Goal: Task Accomplishment & Management: Manage account settings

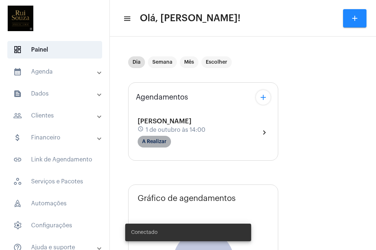
click at [167, 138] on mat-chip "A Realizar" at bounding box center [154, 142] width 33 height 12
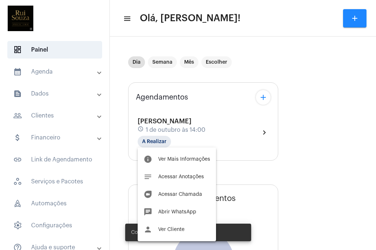
click at [236, 97] on div at bounding box center [188, 125] width 376 height 250
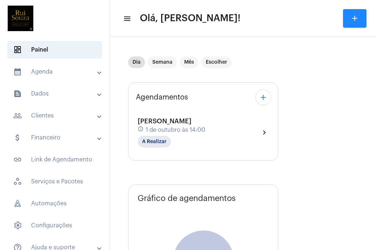
click at [262, 130] on mat-icon "chevron_right" at bounding box center [264, 132] width 9 height 9
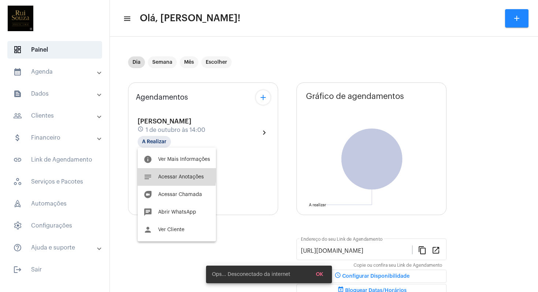
click at [155, 175] on button "notes Acessar Anotações" at bounding box center [177, 177] width 78 height 18
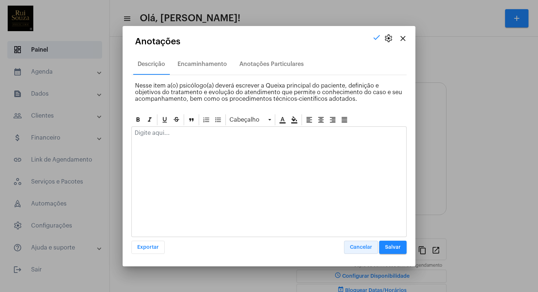
click at [367, 247] on span "Cancelar" at bounding box center [361, 246] width 22 height 5
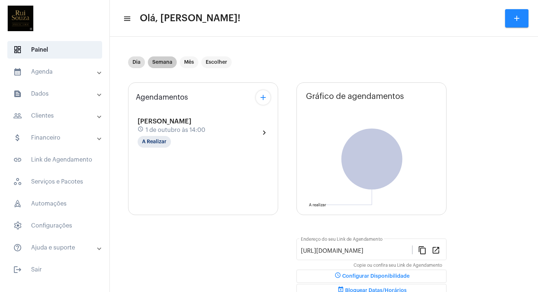
click at [171, 61] on mat-chip "Semana" at bounding box center [162, 62] width 29 height 12
click at [162, 124] on div "[PERSON_NAME] schedule [DATE] 14:00 A Realizar" at bounding box center [172, 132] width 68 height 30
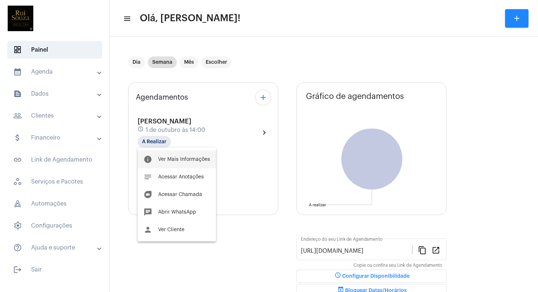
click at [177, 158] on span "Ver Mais Informações" at bounding box center [184, 159] width 52 height 5
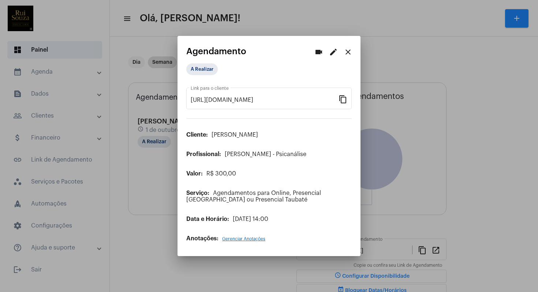
click at [241, 239] on span "Gerenciar Anotações" at bounding box center [243, 238] width 43 height 4
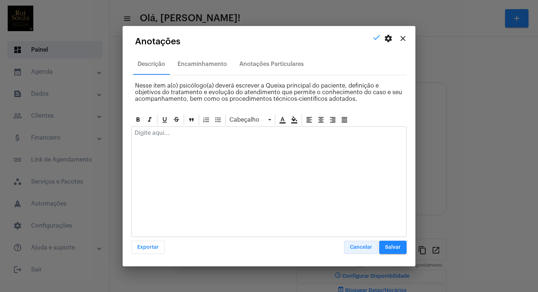
click at [361, 246] on span "Cancelar" at bounding box center [361, 246] width 22 height 5
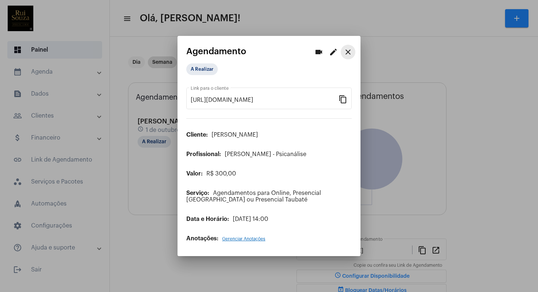
click at [348, 51] on mat-icon "close" at bounding box center [348, 52] width 9 height 9
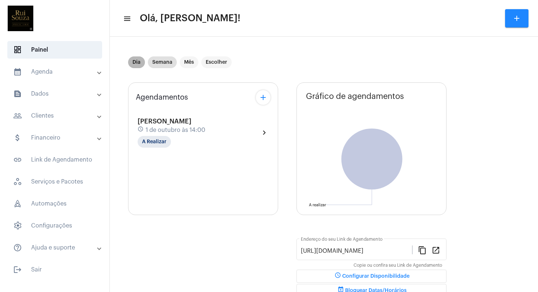
click at [137, 63] on mat-chip "Dia" at bounding box center [136, 62] width 17 height 12
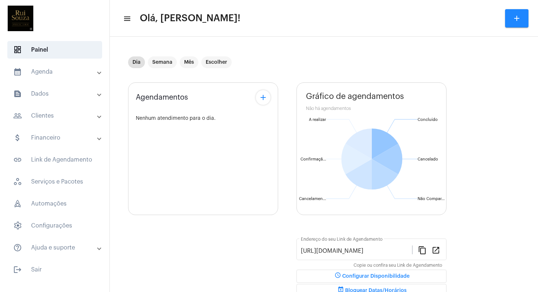
click at [90, 75] on mat-panel-title "calendar_month_outlined Agenda" at bounding box center [55, 71] width 85 height 9
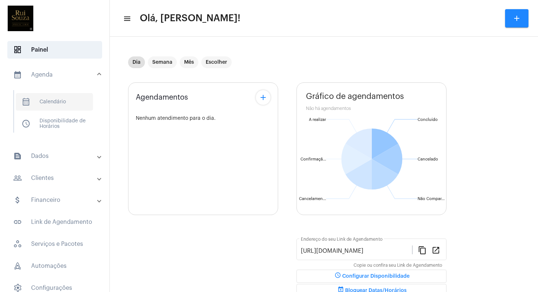
click at [64, 101] on span "calendar_month_outlined Calendário" at bounding box center [54, 102] width 77 height 18
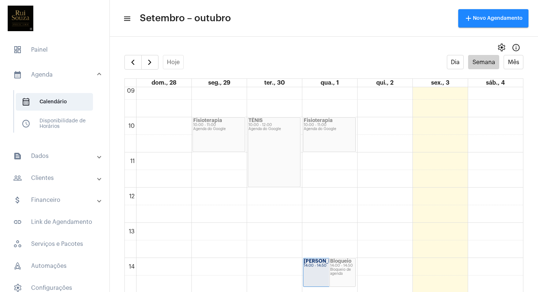
scroll to position [325, 0]
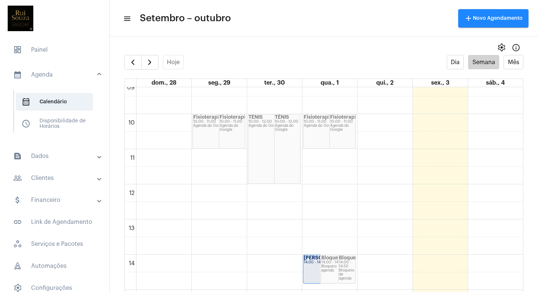
click at [315, 250] on div "[PERSON_NAME] 14:00 - 14:50" at bounding box center [320, 269] width 34 height 28
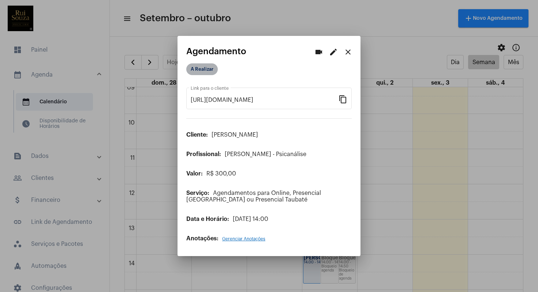
click at [216, 69] on mat-chip "A Realizar" at bounding box center [201, 69] width 31 height 12
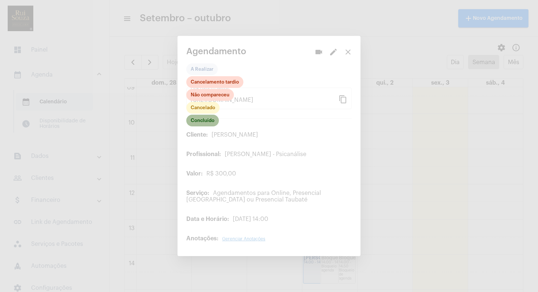
click at [199, 123] on mat-chip "Concluído" at bounding box center [202, 121] width 33 height 12
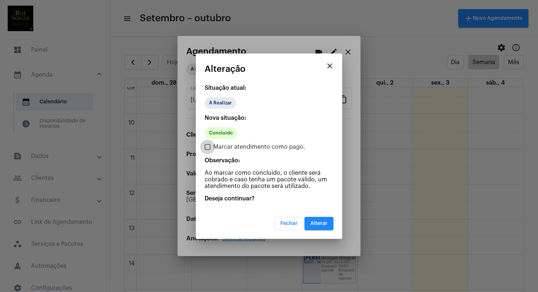
click at [209, 145] on span at bounding box center [208, 147] width 6 height 6
click at [208, 150] on input "Marcar atendimento como pago." at bounding box center [207, 150] width 0 height 0
checkbox input "true"
click at [324, 223] on span "Alterar" at bounding box center [318, 223] width 17 height 5
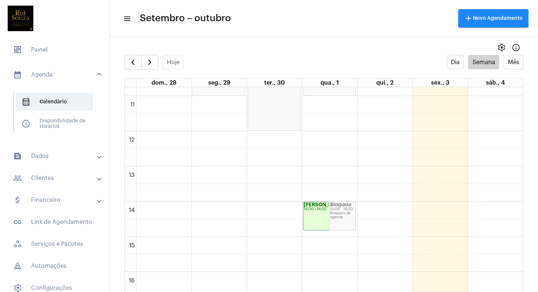
scroll to position [377, 0]
click at [57, 102] on span "calendar_month_outlined Calendário" at bounding box center [54, 102] width 77 height 18
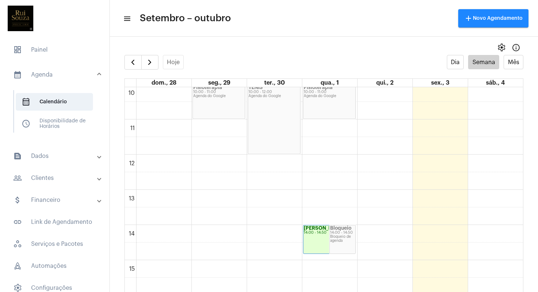
scroll to position [354, 0]
click at [48, 74] on mat-panel-title "calendar_month_outlined Agenda" at bounding box center [55, 74] width 85 height 9
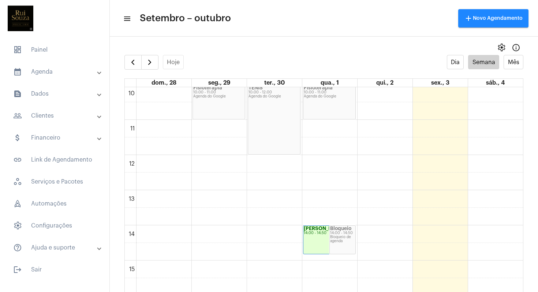
click at [48, 74] on mat-panel-title "calendar_month_outlined Agenda" at bounding box center [55, 71] width 85 height 9
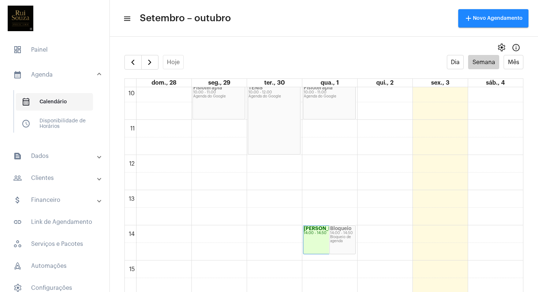
click at [57, 105] on span "calendar_month_outlined Calendário" at bounding box center [54, 102] width 77 height 18
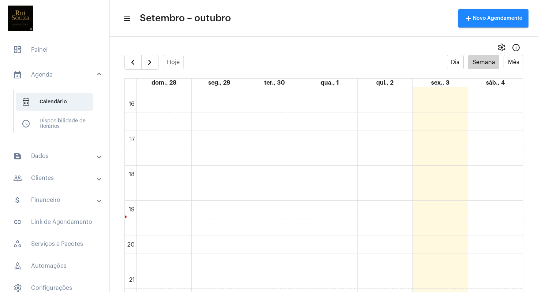
scroll to position [556, 0]
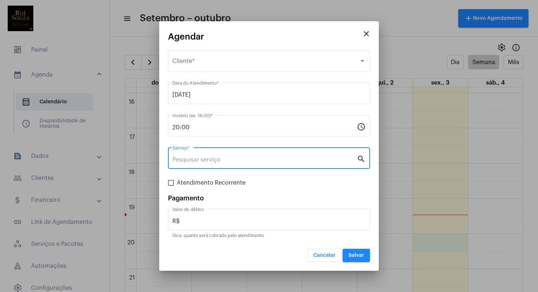
click at [272, 163] on input "Serviço *" at bounding box center [264, 159] width 184 height 7
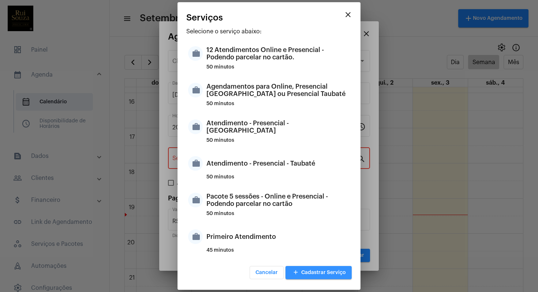
click at [335, 250] on span "add Cadastrar Serviço" at bounding box center [318, 272] width 55 height 5
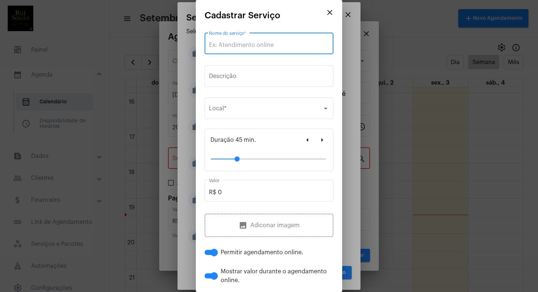
click at [267, 48] on input "Nome do serviço *" at bounding box center [269, 45] width 120 height 7
type input "online"
click at [301, 115] on div "Selecione o local Local *" at bounding box center [269, 107] width 120 height 23
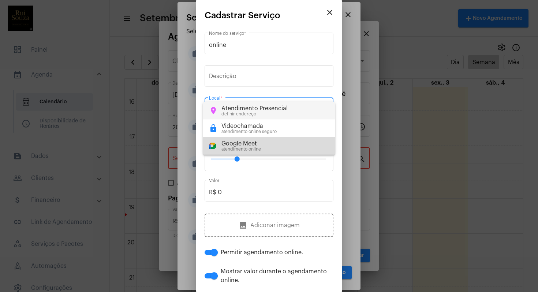
click at [264, 141] on div "Google Meet atendimento online" at bounding box center [269, 145] width 120 height 11
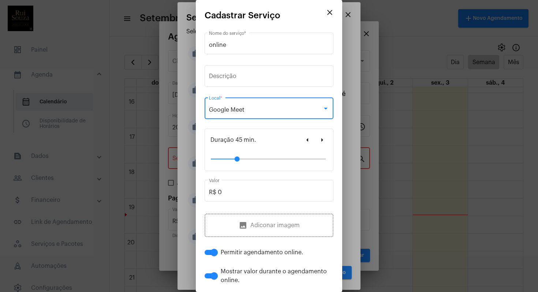
click at [329, 12] on mat-icon "close" at bounding box center [329, 12] width 9 height 9
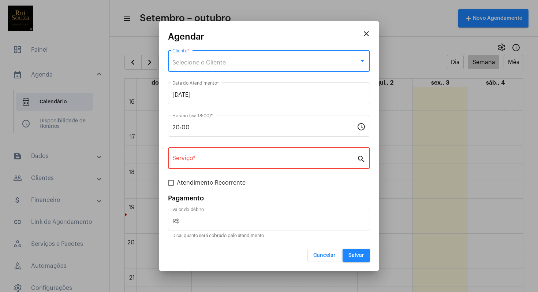
click at [269, 63] on div "Selecione o Cliente" at bounding box center [265, 62] width 187 height 7
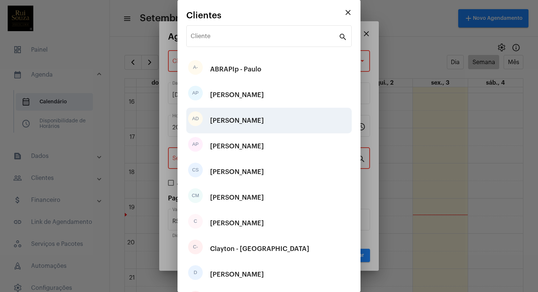
click at [259, 121] on div "[PERSON_NAME]" at bounding box center [237, 120] width 54 height 22
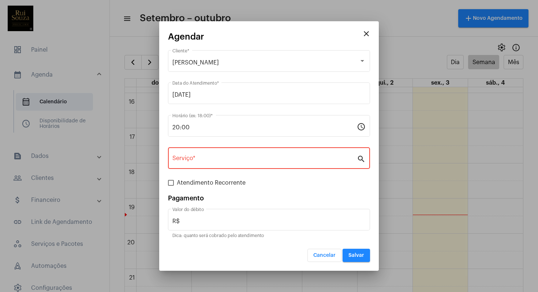
click at [276, 155] on div "Serviço *" at bounding box center [264, 157] width 184 height 23
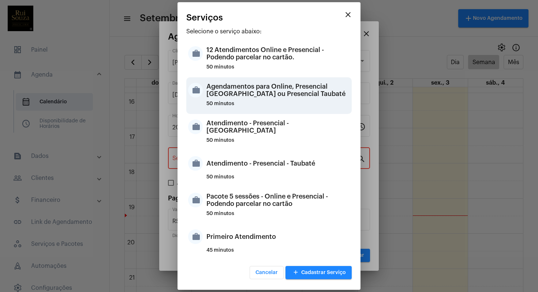
click at [265, 93] on div "Agendamentos para Online, Presencial [GEOGRAPHIC_DATA] ou Presencial Taubaté" at bounding box center [277, 90] width 143 height 22
type input "Agendamentos para Online, Presencial [GEOGRAPHIC_DATA] ou Presencial Taubaté"
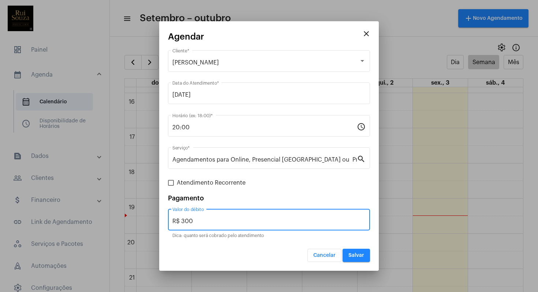
click at [228, 223] on input "R$ 300" at bounding box center [268, 221] width 193 height 7
type input "R$ 0"
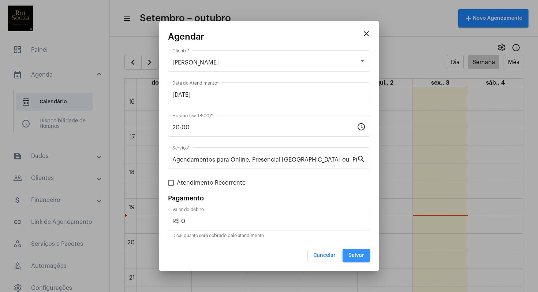
click at [360, 250] on span "Salvar" at bounding box center [356, 255] width 16 height 5
